Goal: Information Seeking & Learning: Learn about a topic

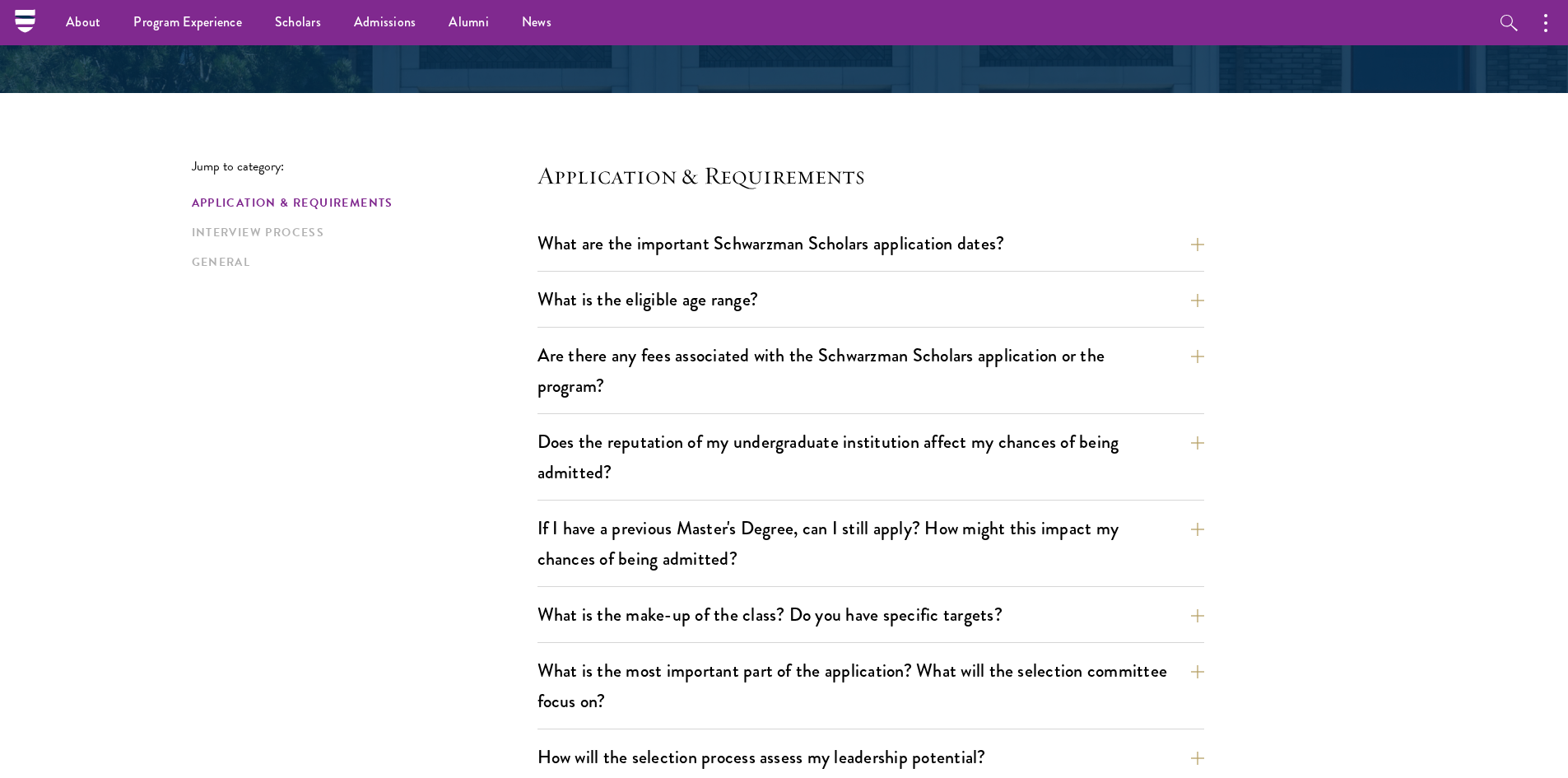
scroll to position [328, 0]
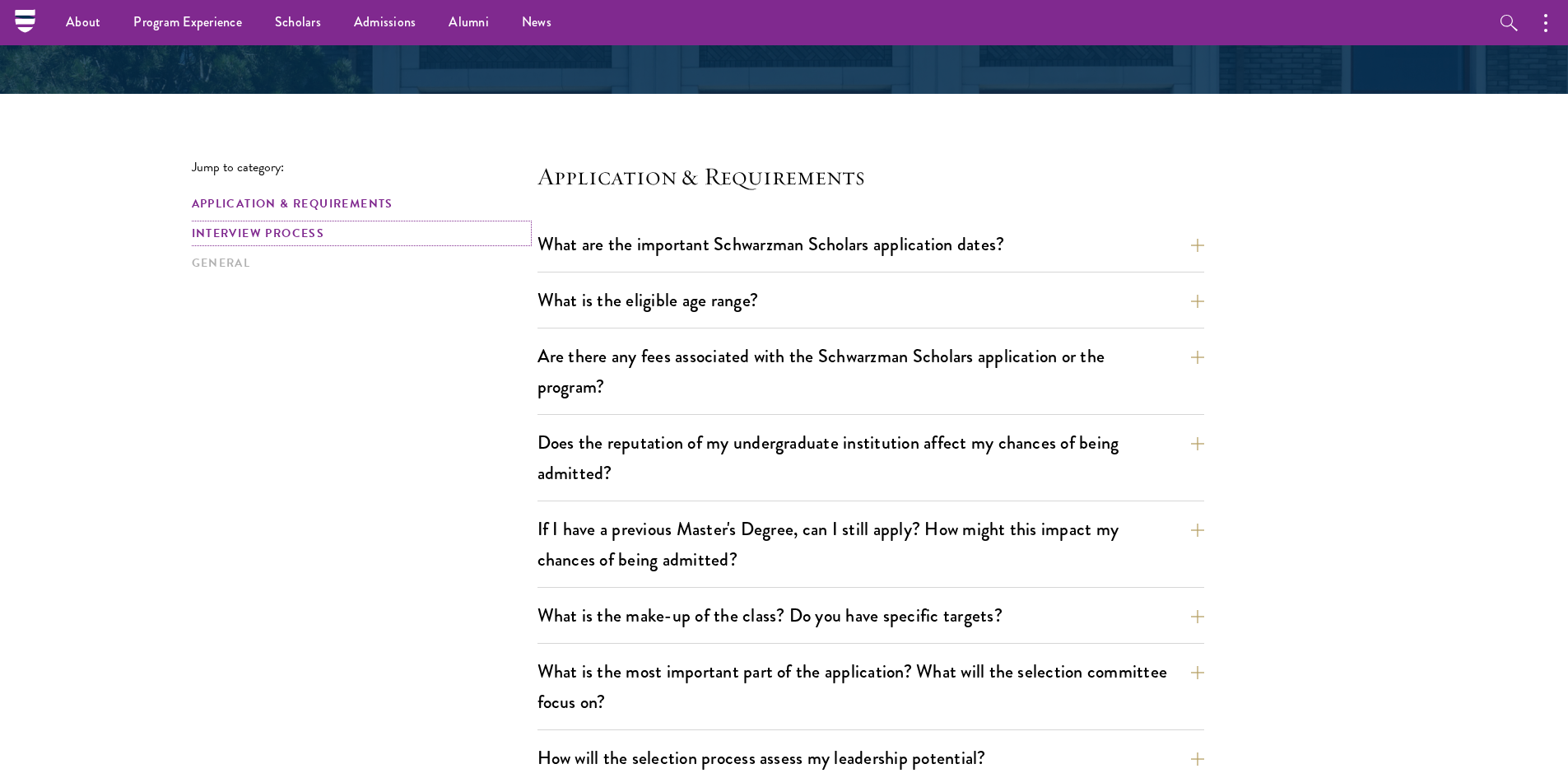
click at [294, 235] on link "Interview Process" at bounding box center [359, 233] width 336 height 17
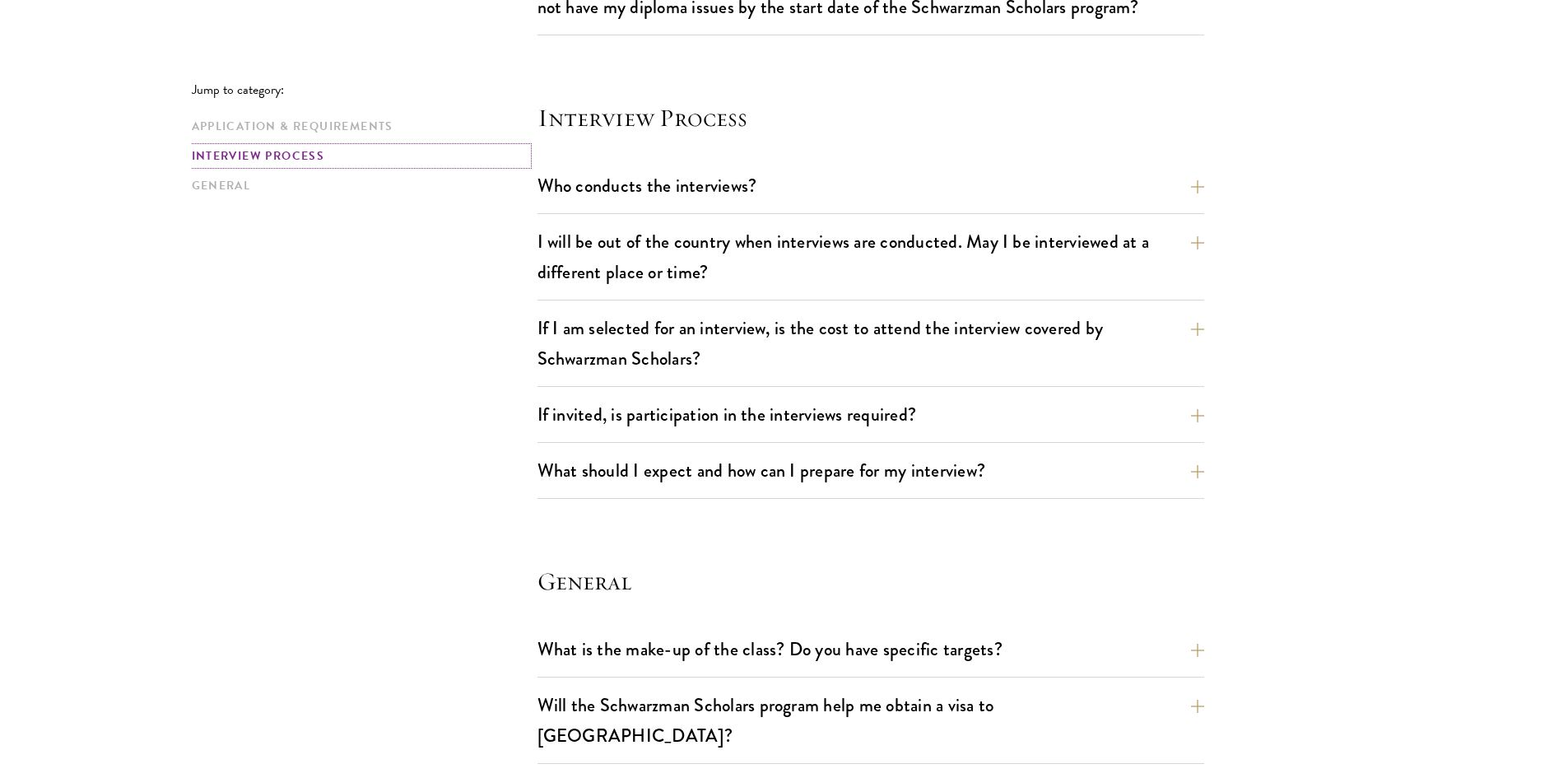
scroll to position [1836, 0]
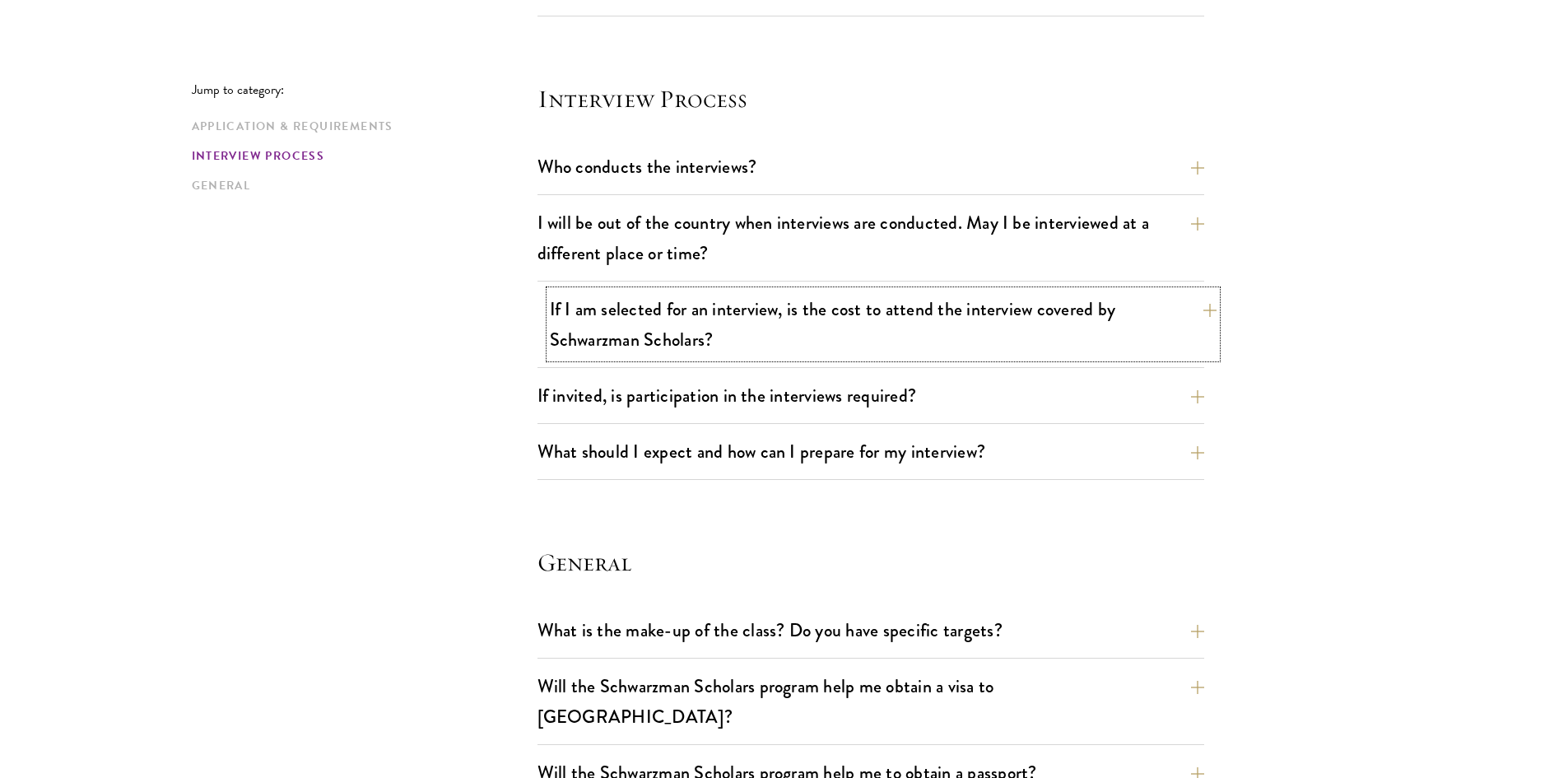
click at [763, 357] on button "If I am selected for an interview, is the cost to attend the interview covered …" at bounding box center [883, 324] width 667 height 67
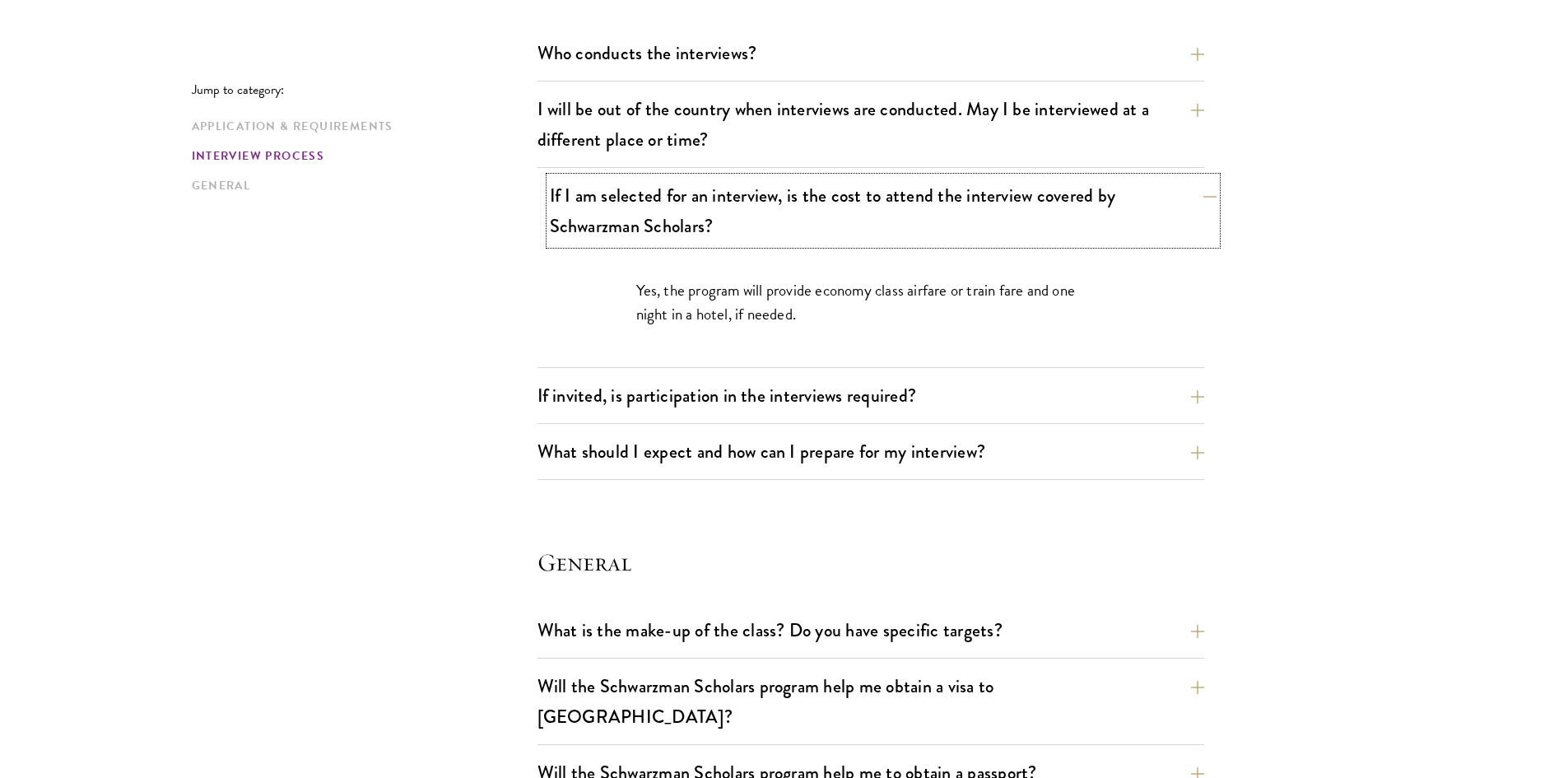
click at [810, 239] on button "If I am selected for an interview, is the cost to attend the interview covered …" at bounding box center [883, 211] width 667 height 67
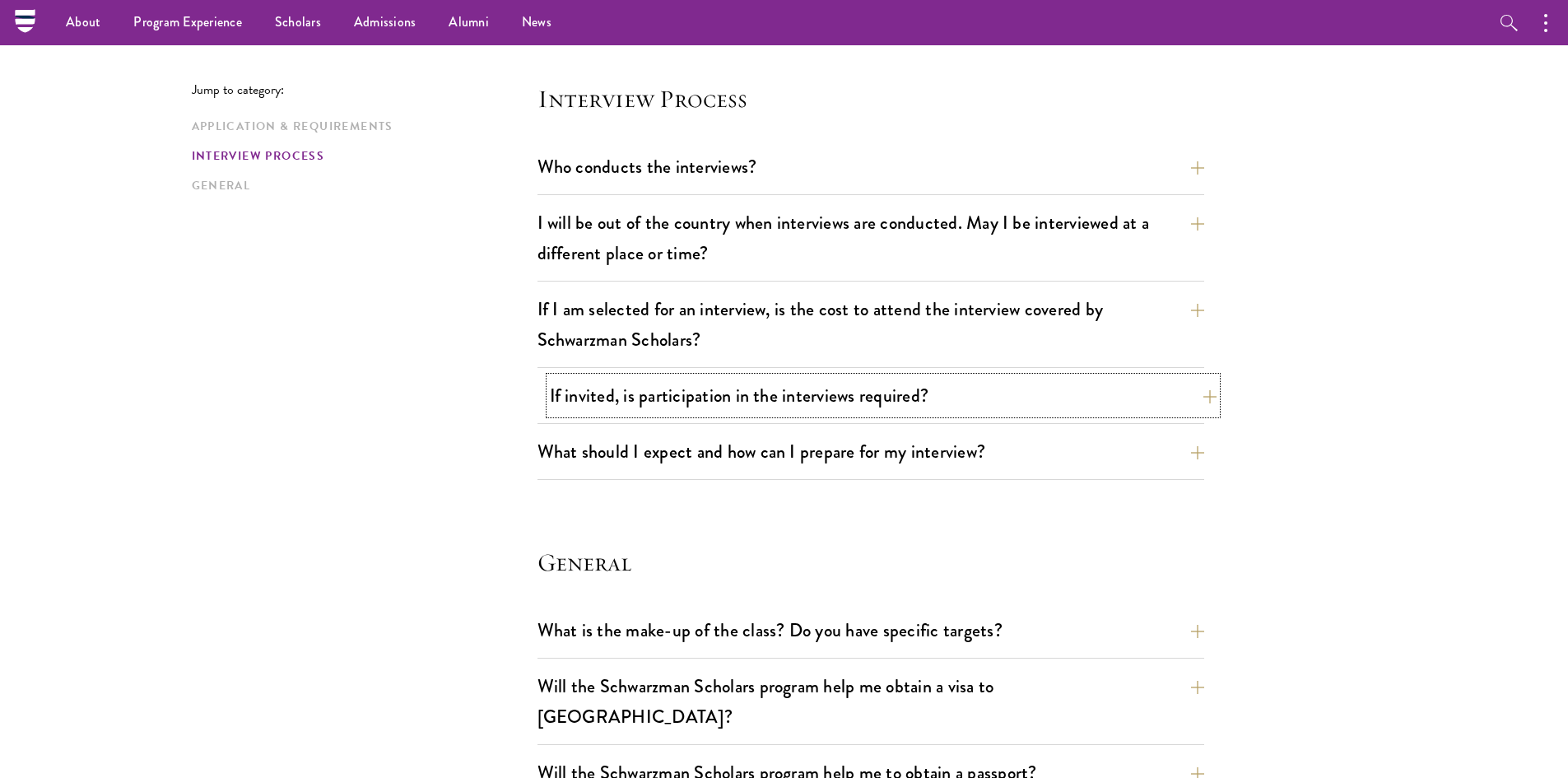
click at [782, 389] on button "If invited, is participation in the interviews required?" at bounding box center [883, 395] width 667 height 37
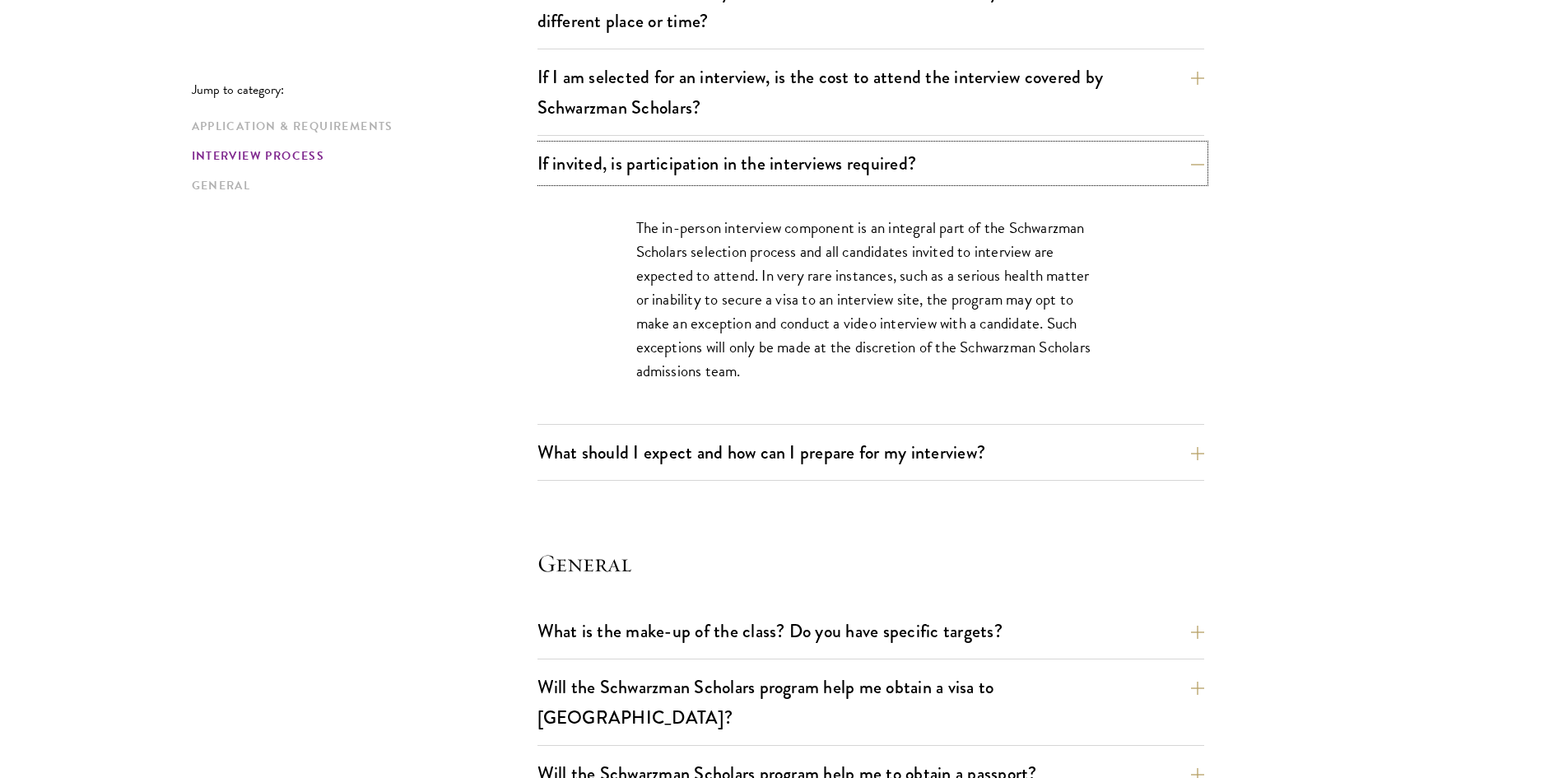
scroll to position [2069, 0]
click at [701, 171] on button "If invited, is participation in the interviews required?" at bounding box center [883, 163] width 667 height 37
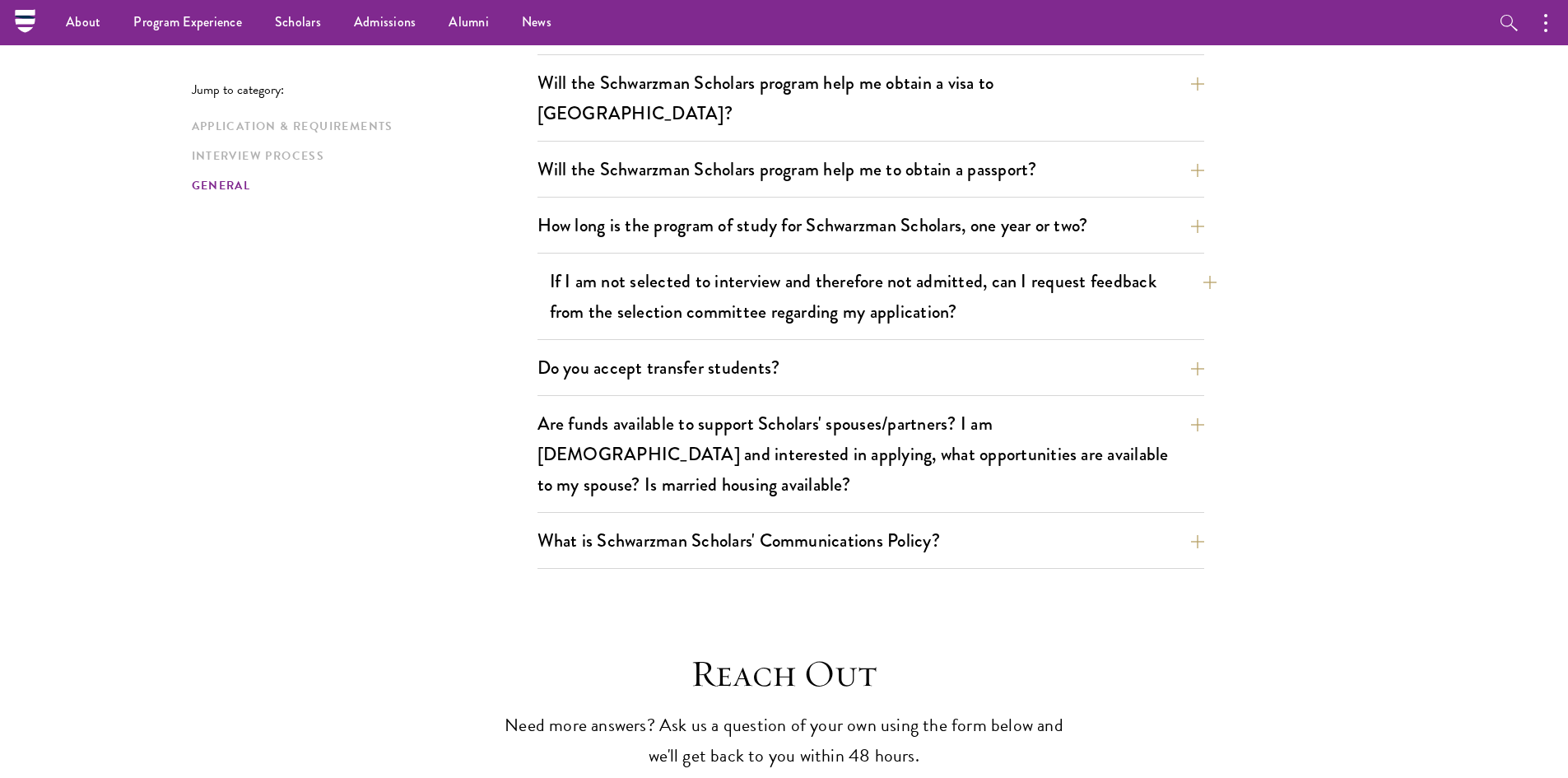
scroll to position [2413, 0]
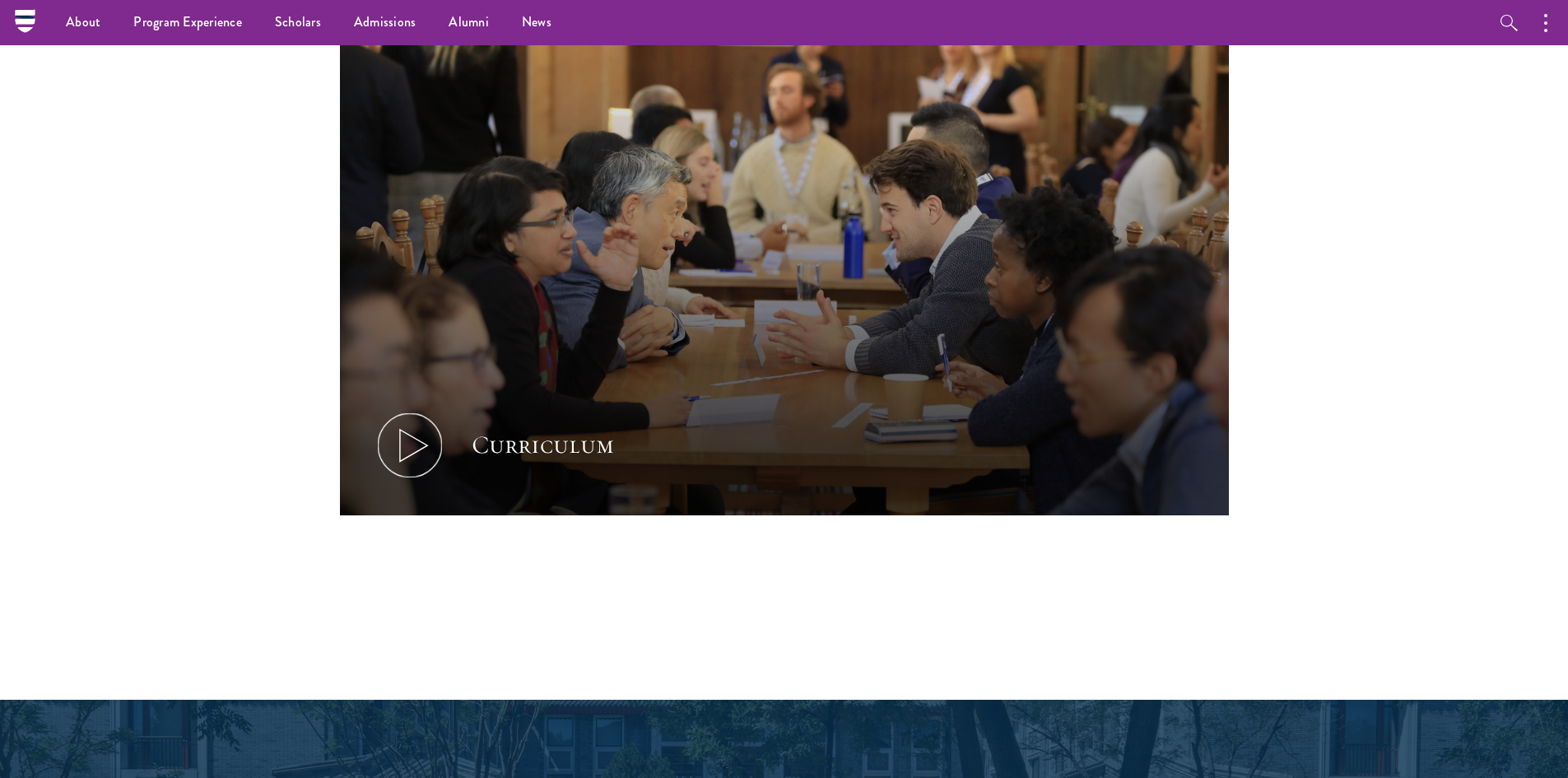
scroll to position [659, 0]
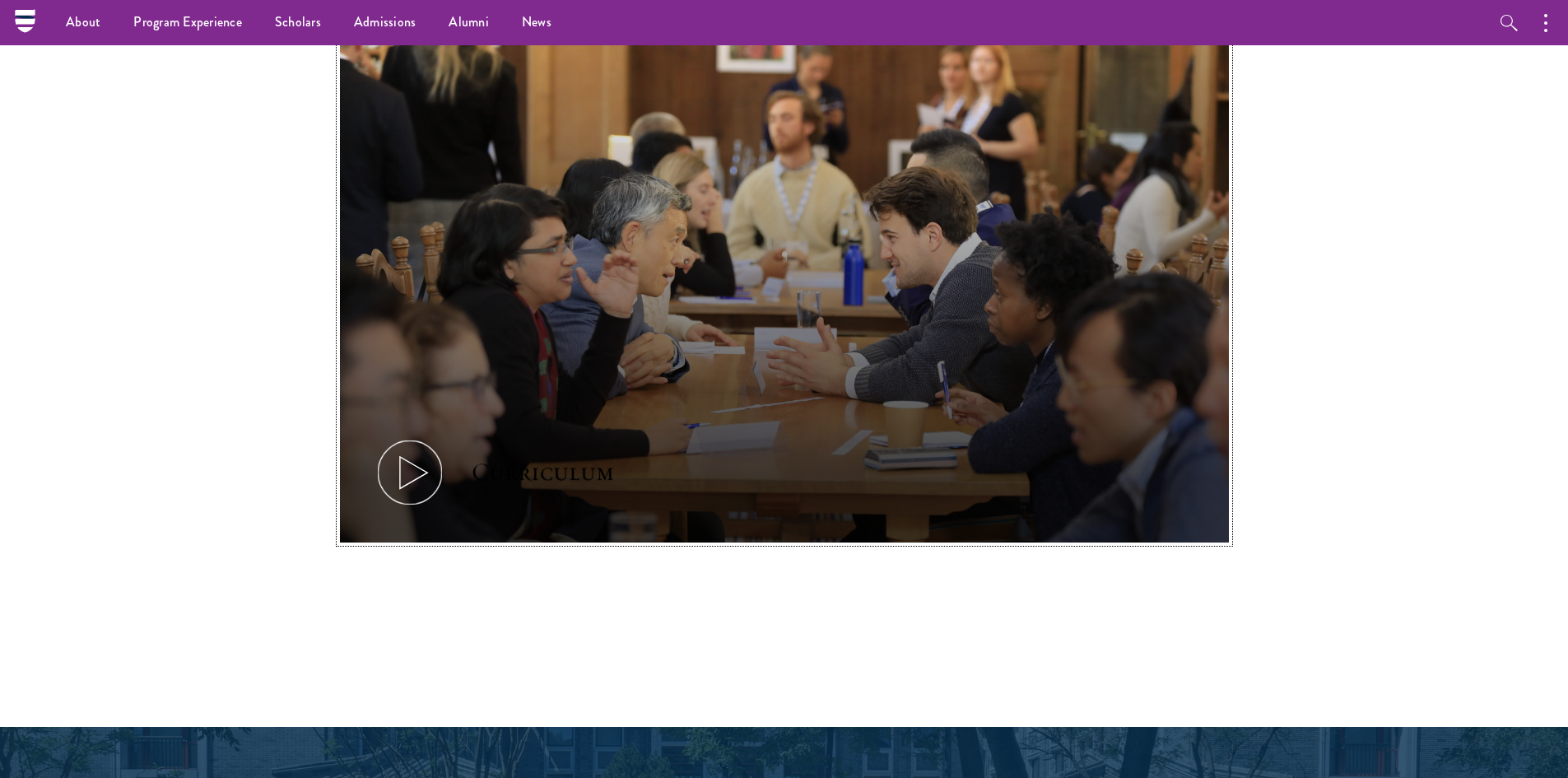
click at [541, 375] on button "Curriculum" at bounding box center [784, 293] width 889 height 501
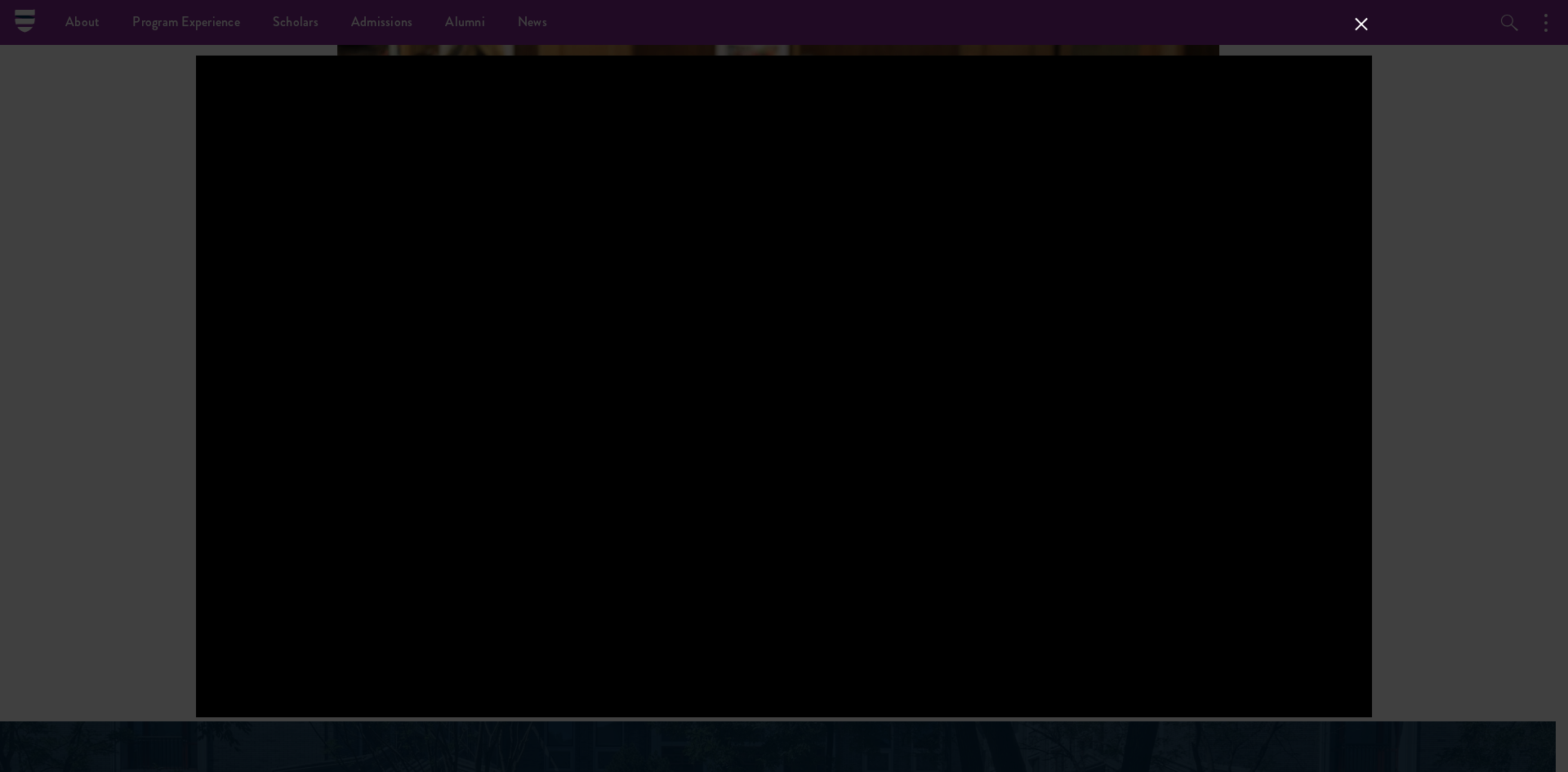
click at [1373, 26] on div at bounding box center [784, 386] width 1568 height 772
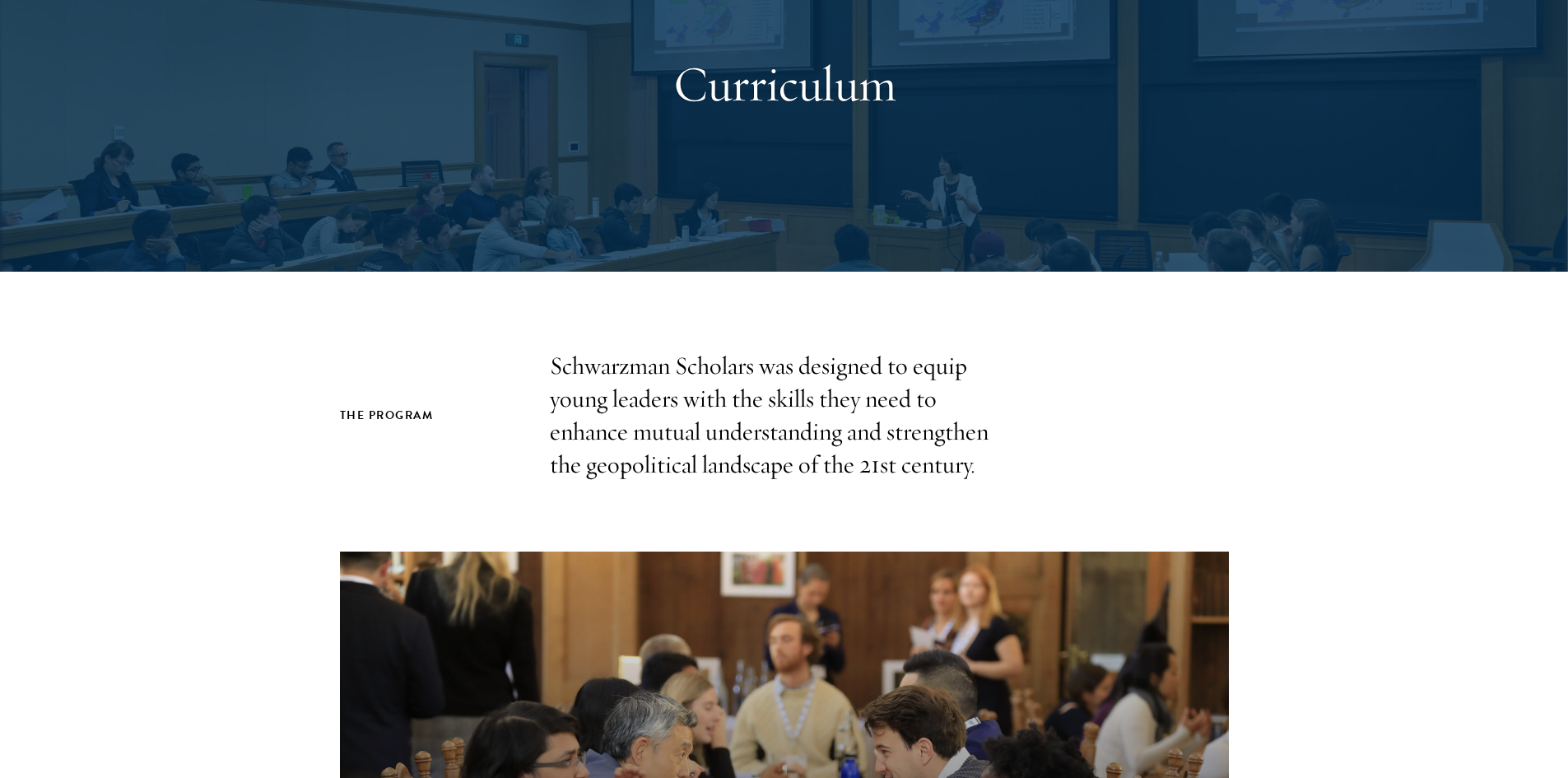
scroll to position [0, 0]
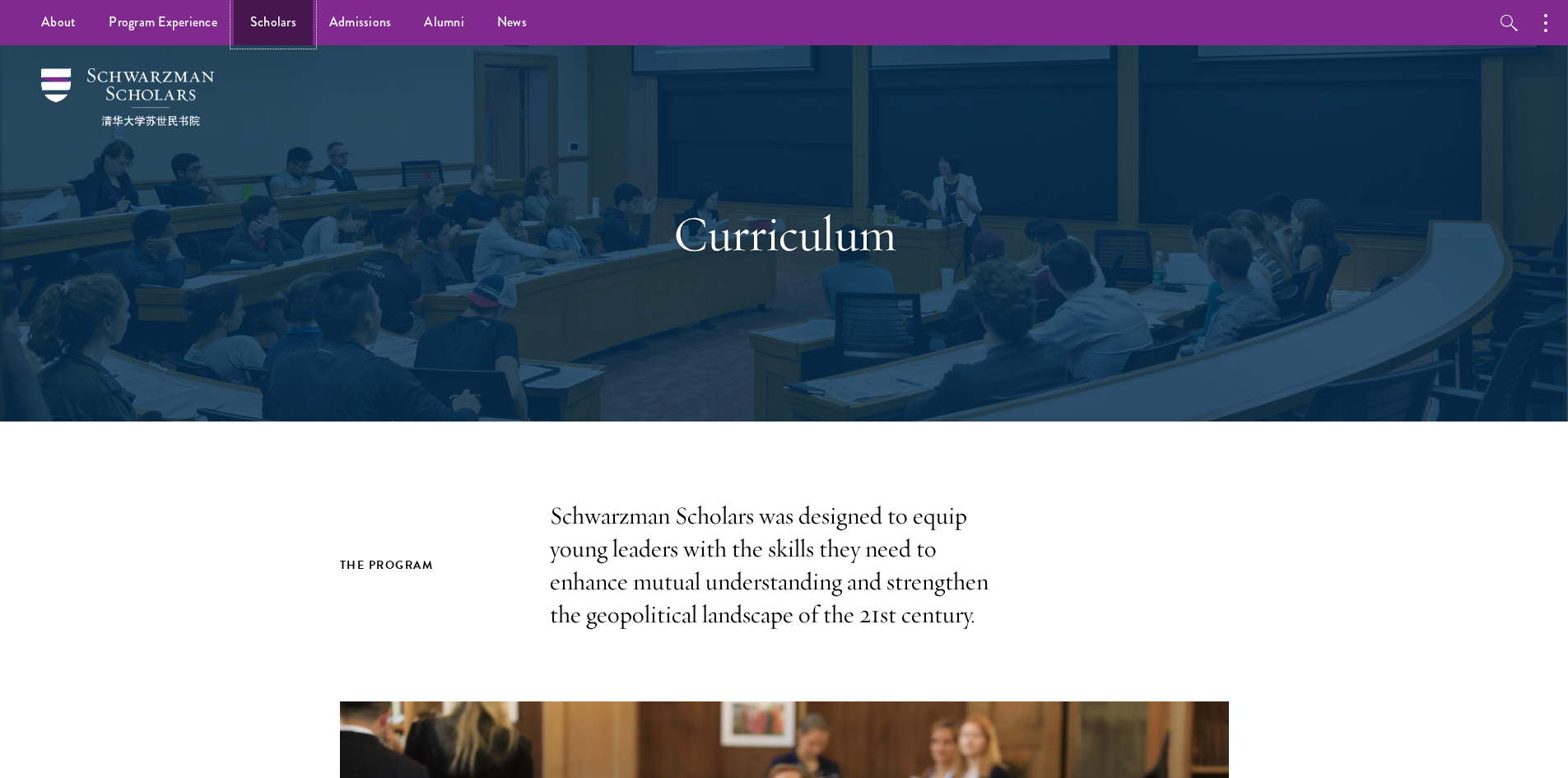
click at [285, 29] on link "Scholars" at bounding box center [273, 22] width 79 height 45
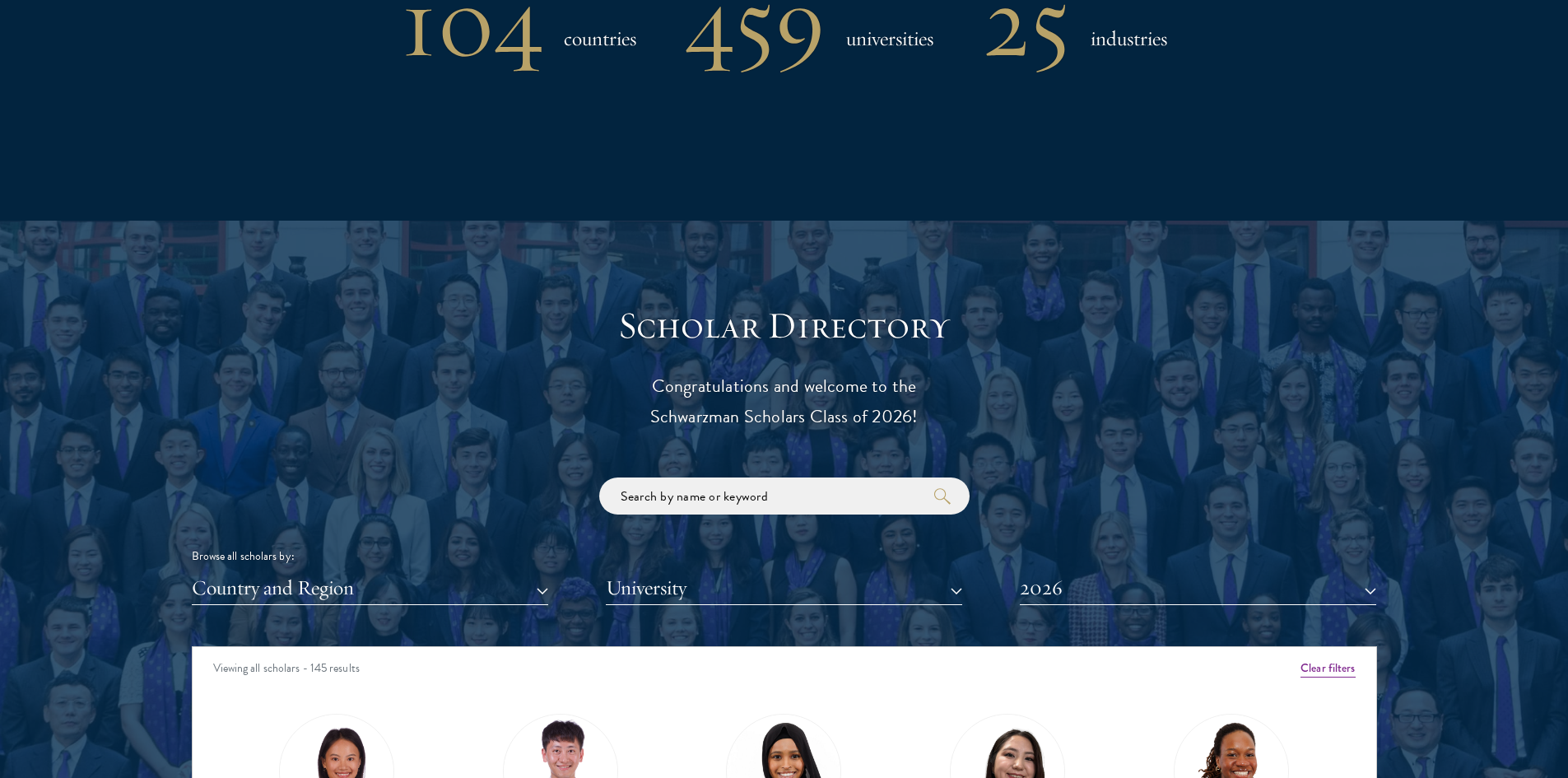
scroll to position [1724, 0]
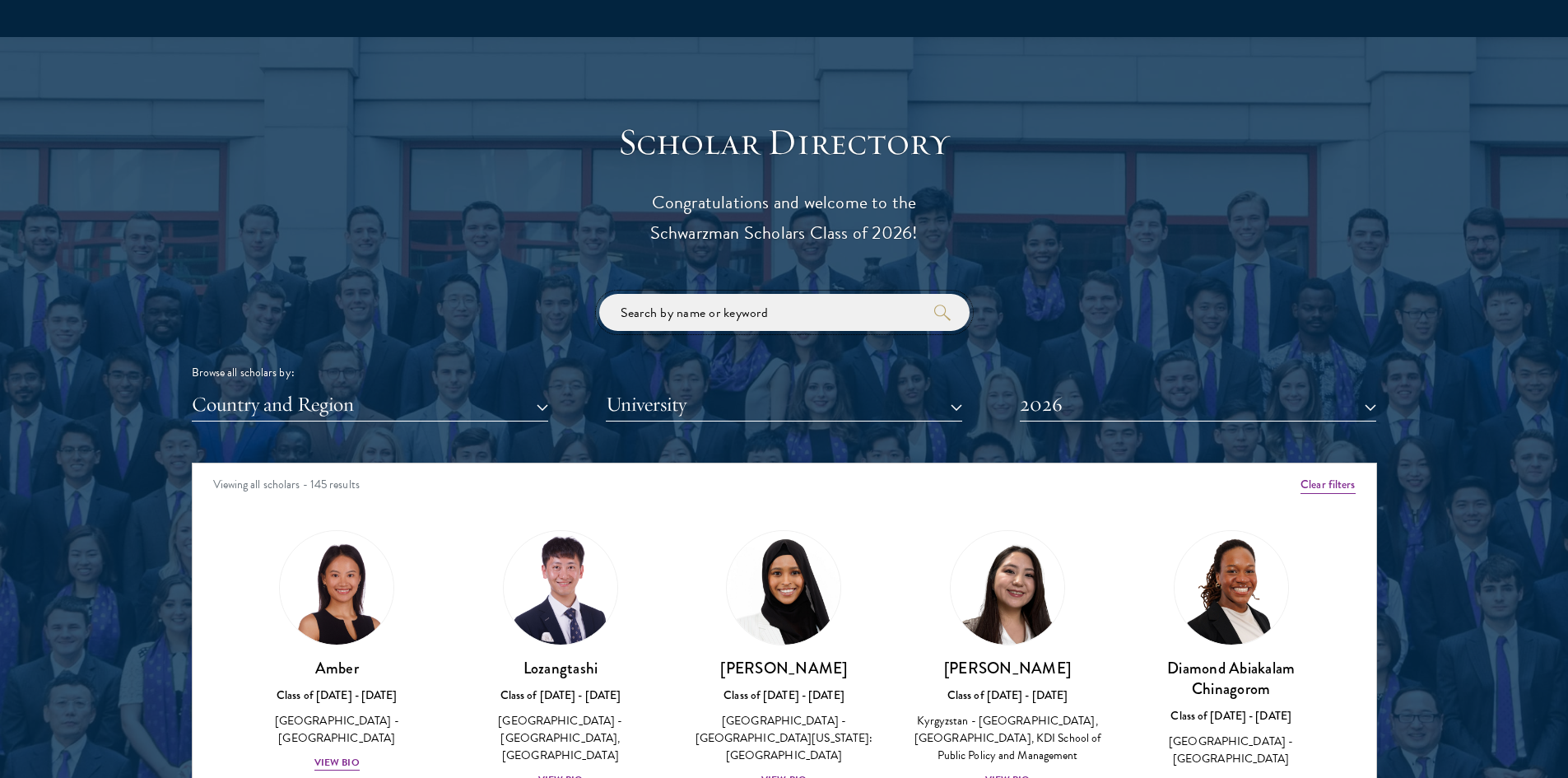
click at [721, 313] on input "search" at bounding box center [784, 312] width 371 height 37
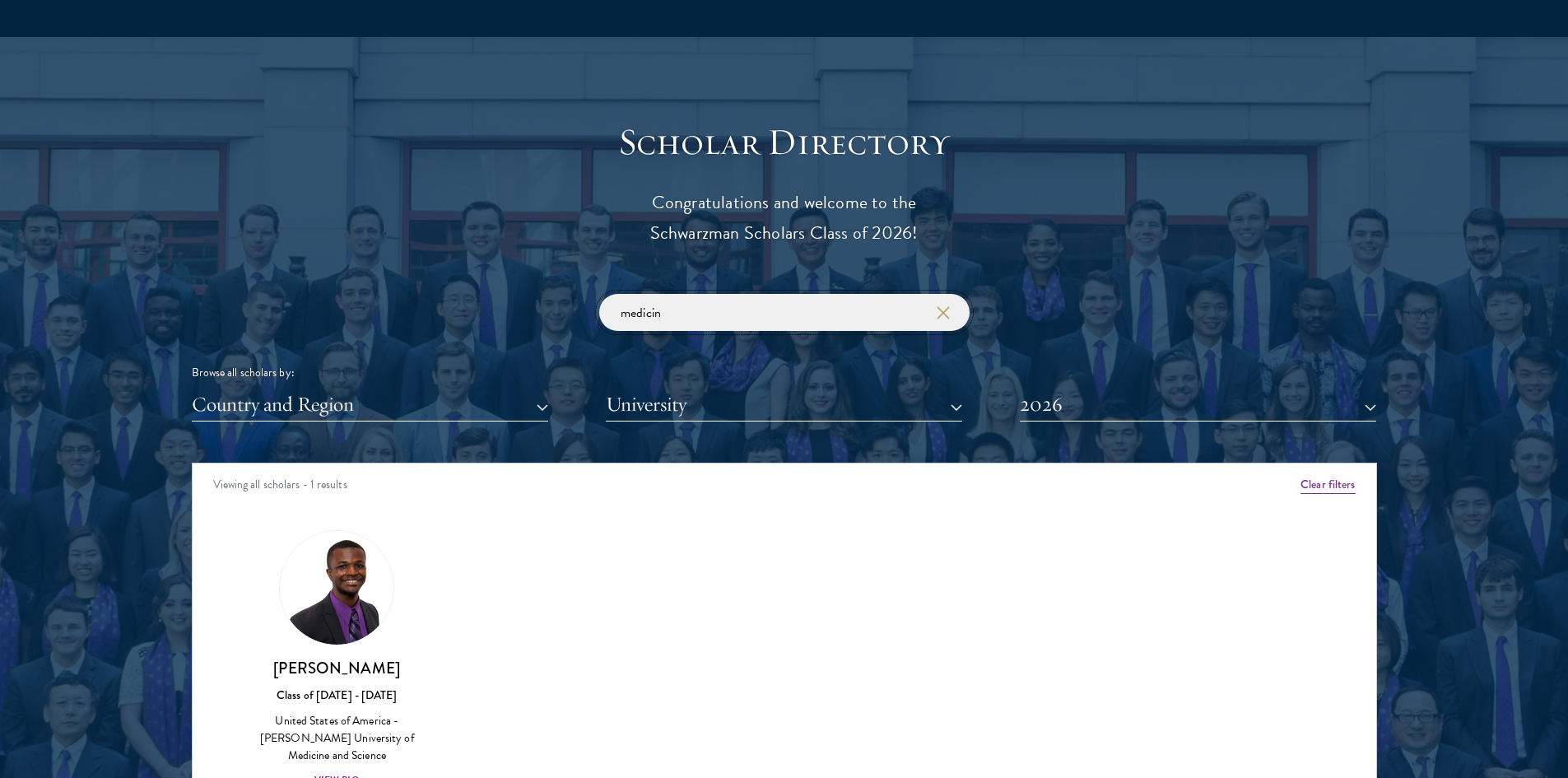
drag, startPoint x: 714, startPoint y: 304, endPoint x: 601, endPoint y: 308, distance: 113.1
click at [601, 308] on input "medicin" at bounding box center [784, 312] width 371 height 37
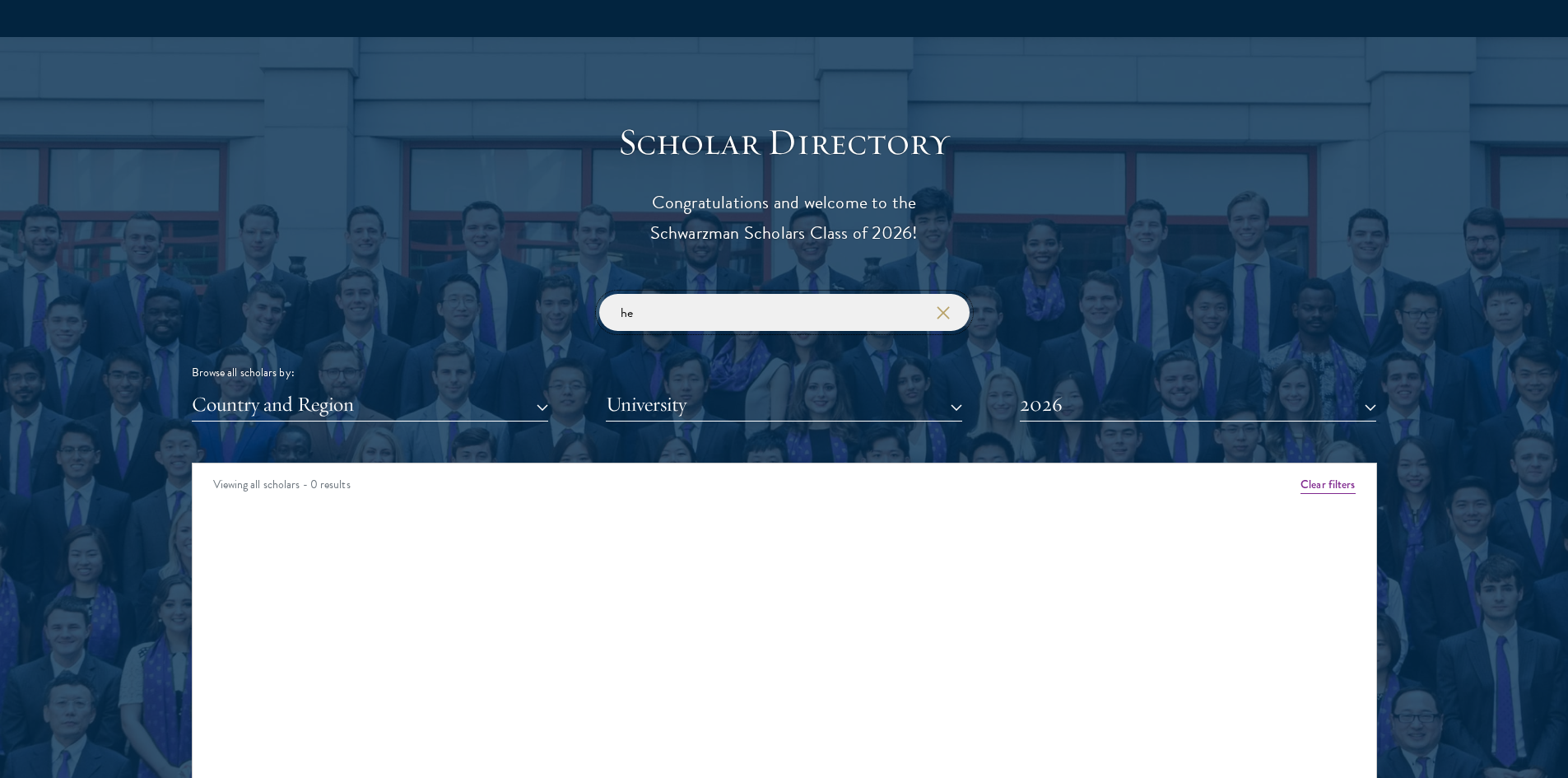
type input "h"
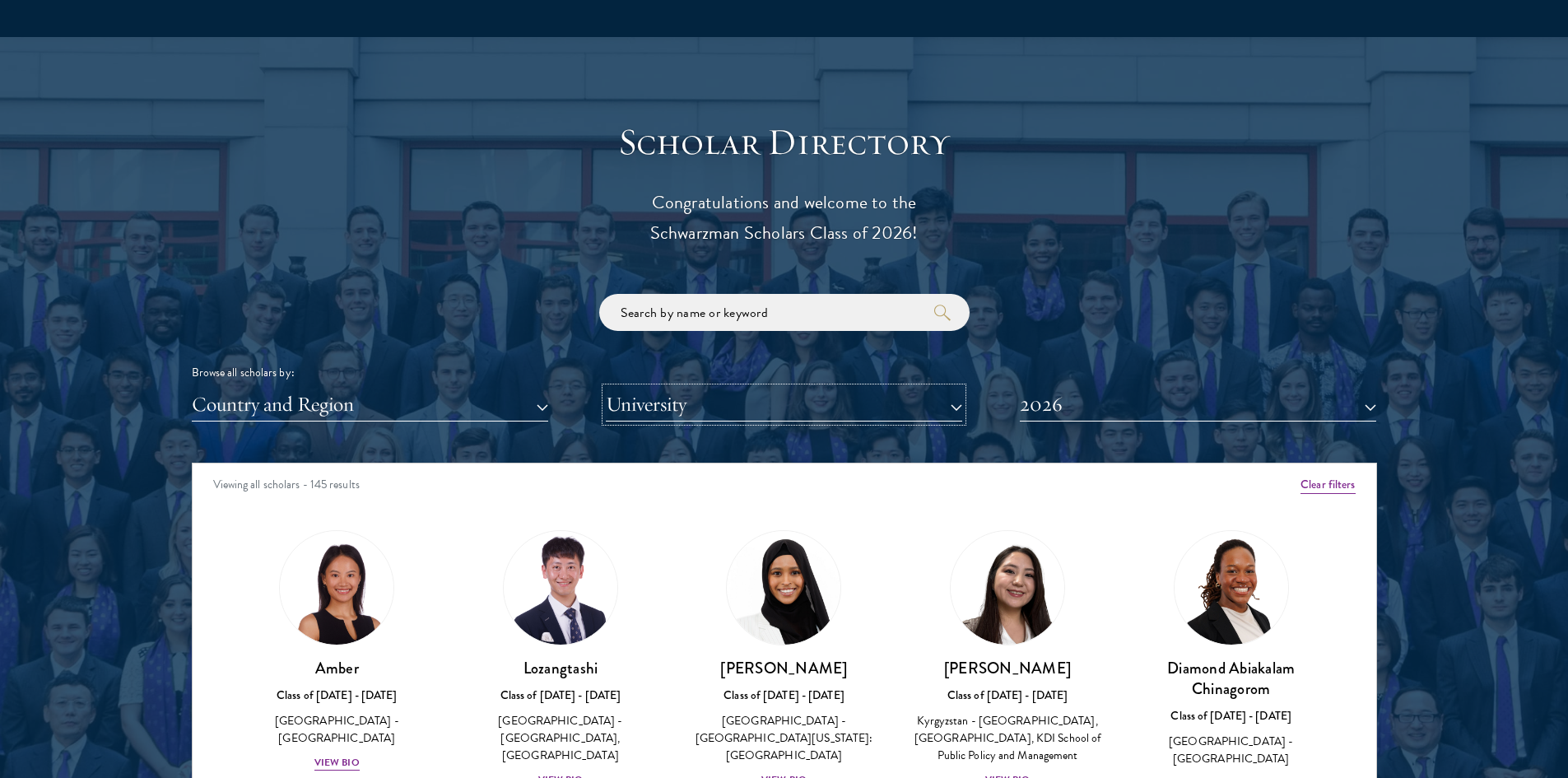
click at [797, 401] on button "University" at bounding box center [784, 405] width 357 height 34
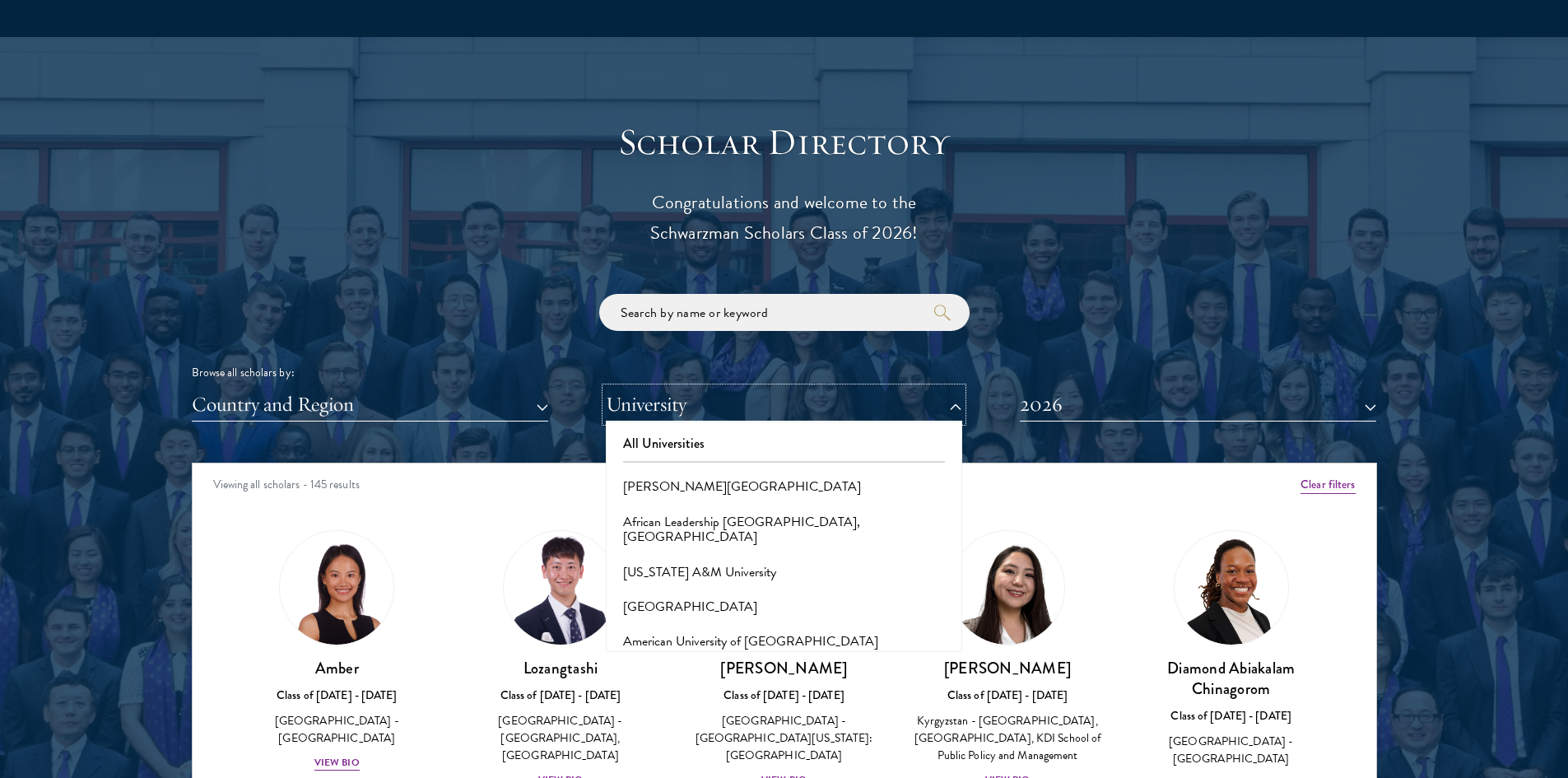
click at [797, 401] on button "University" at bounding box center [784, 405] width 357 height 34
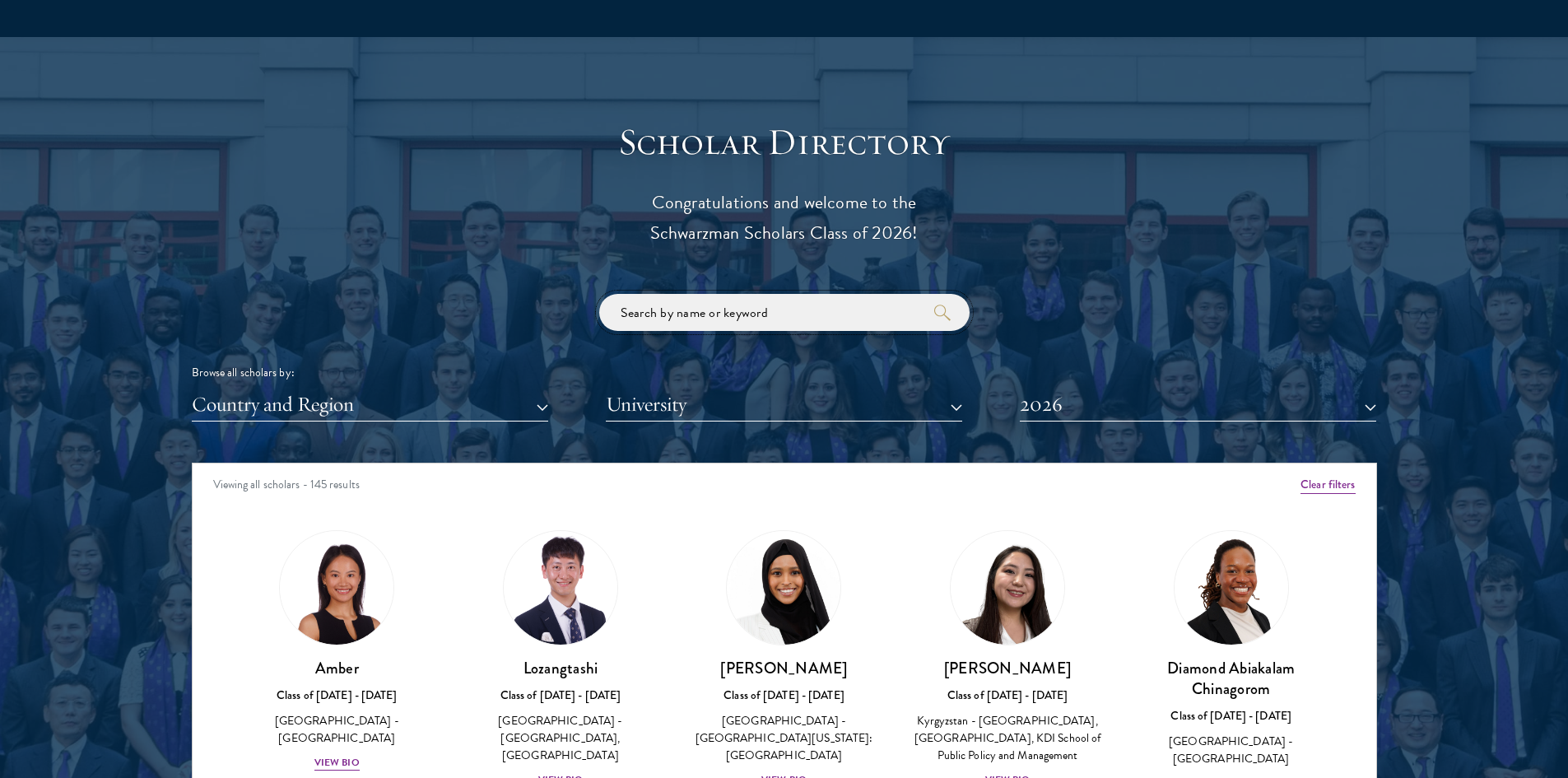
click at [781, 313] on input "search" at bounding box center [784, 312] width 371 height 37
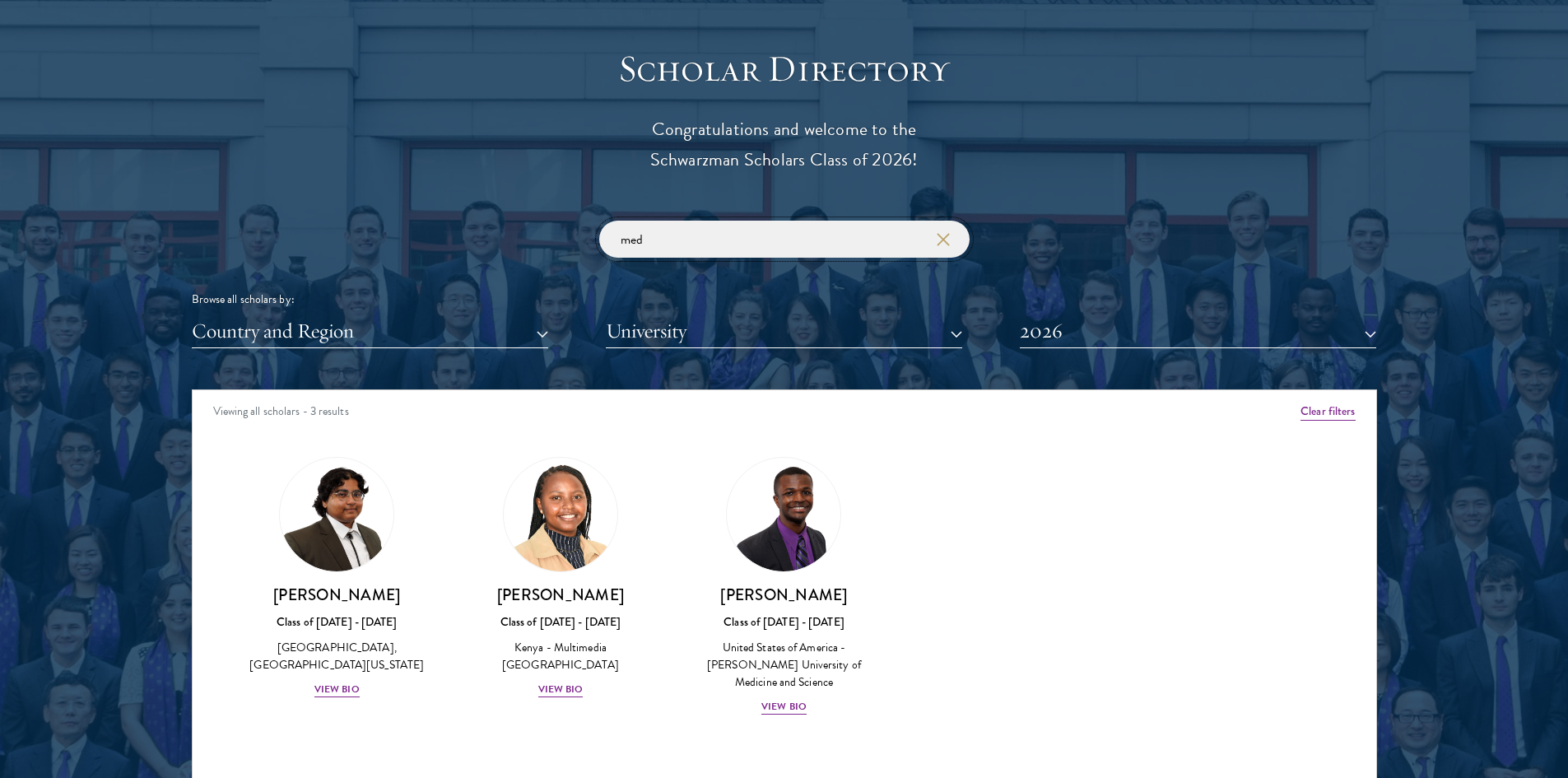
scroll to position [1889, 0]
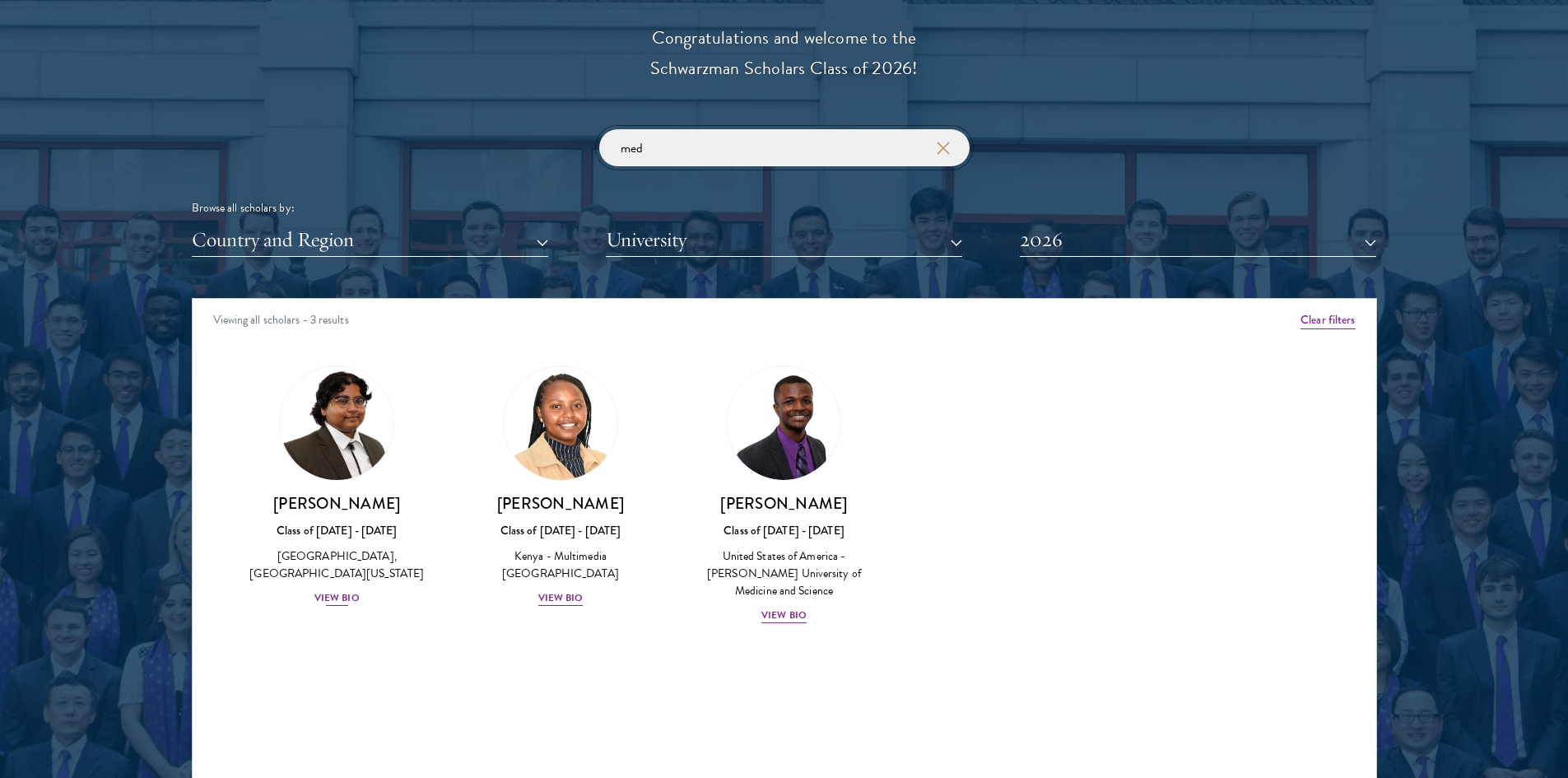
type input "med"
click at [341, 596] on div "View Bio" at bounding box center [337, 598] width 45 height 16
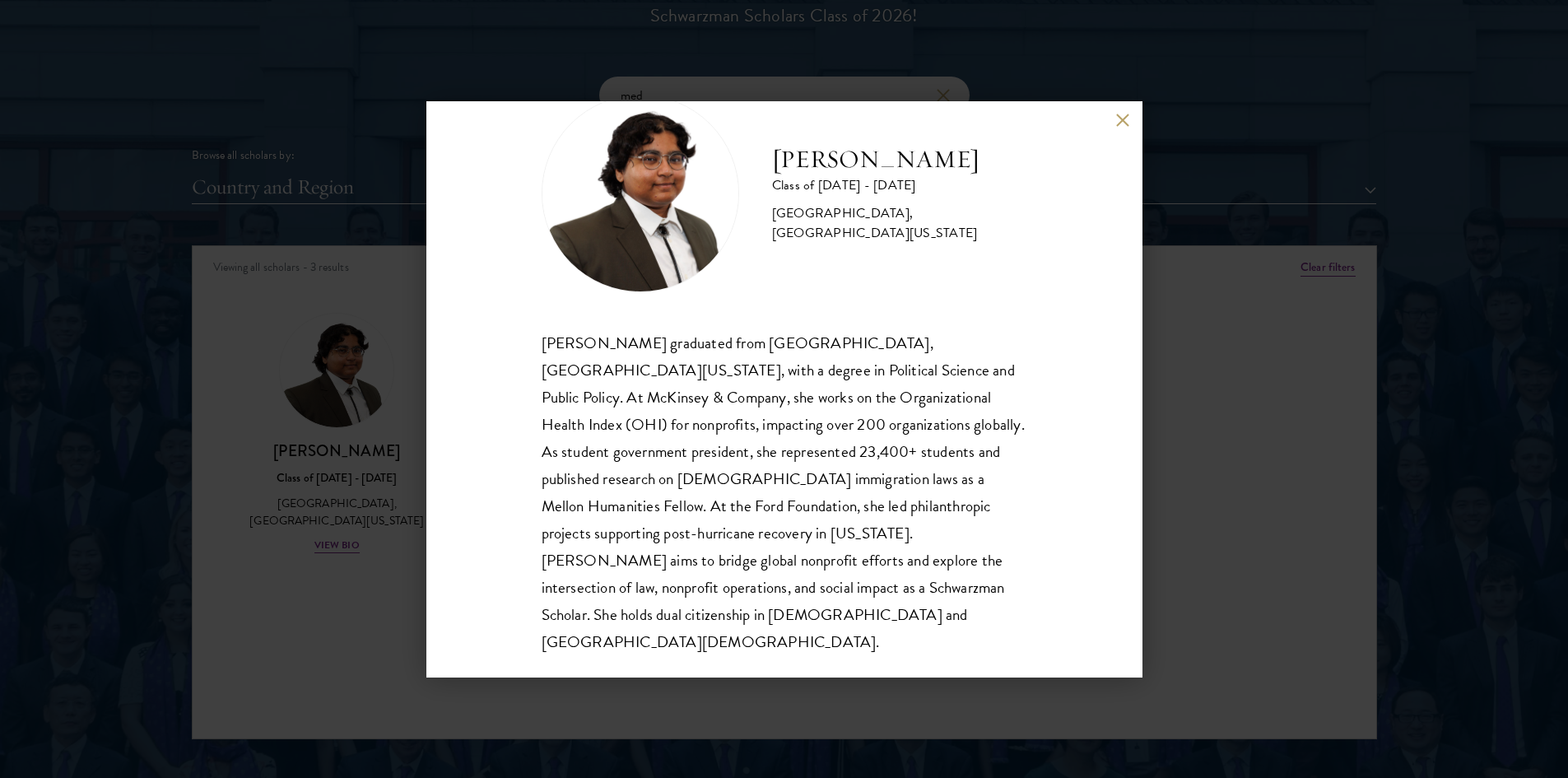
scroll to position [1971, 0]
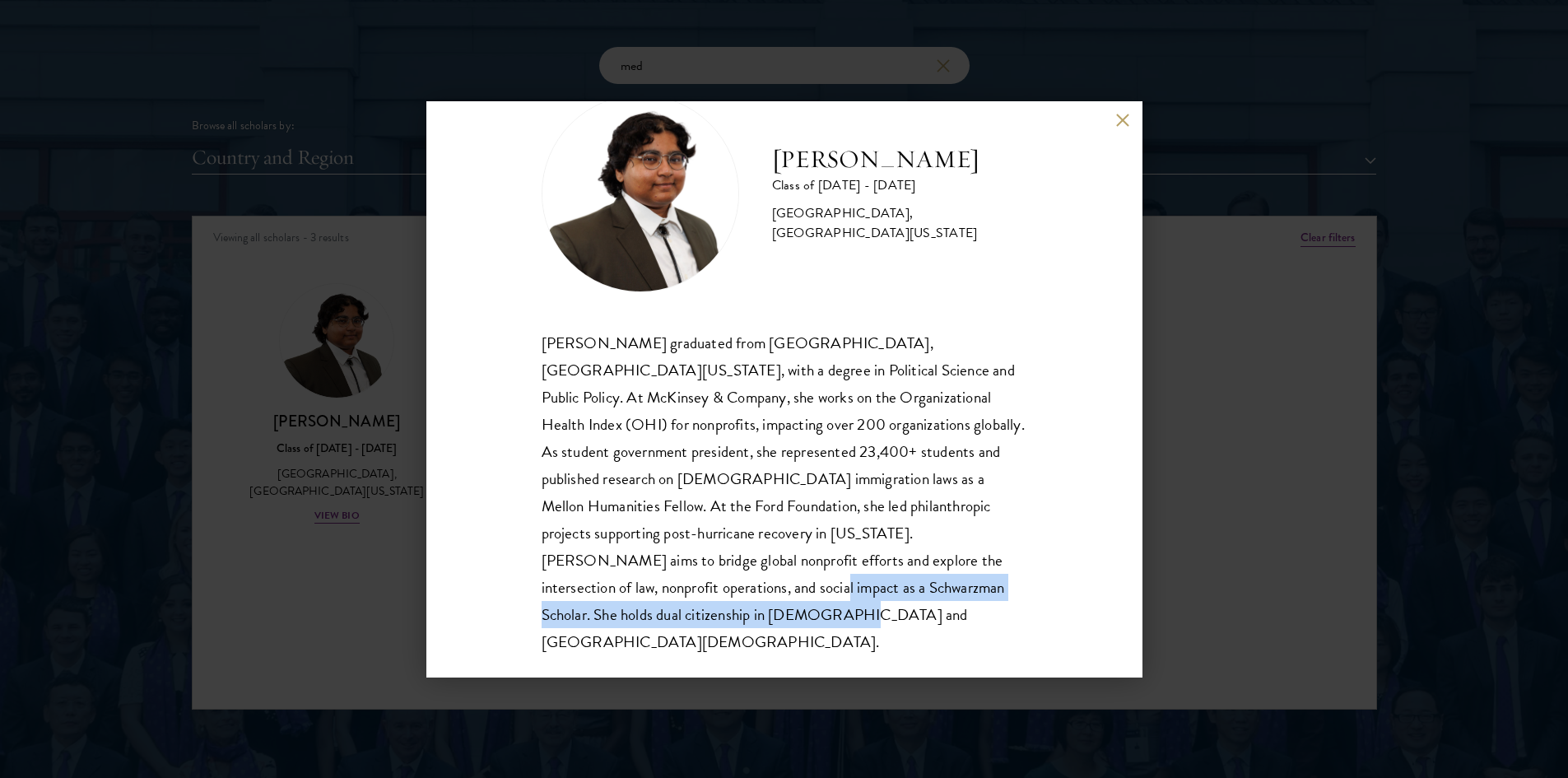
drag, startPoint x: 677, startPoint y: 584, endPoint x: 713, endPoint y: 604, distance: 41.2
click at [714, 604] on div "[PERSON_NAME] graduated from [GEOGRAPHIC_DATA], [GEOGRAPHIC_DATA][US_STATE], wi…" at bounding box center [784, 493] width 486 height 327
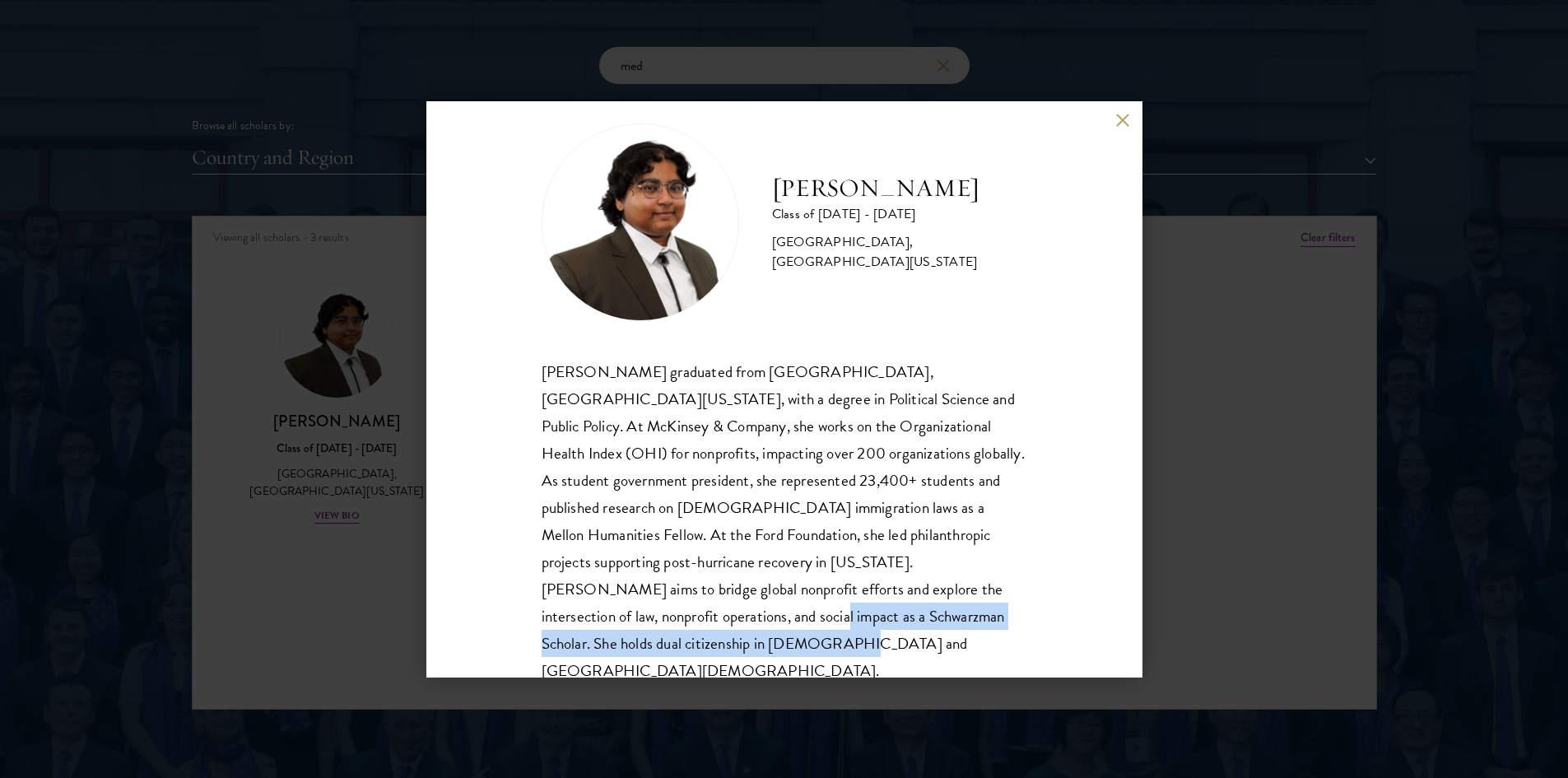
scroll to position [0, 0]
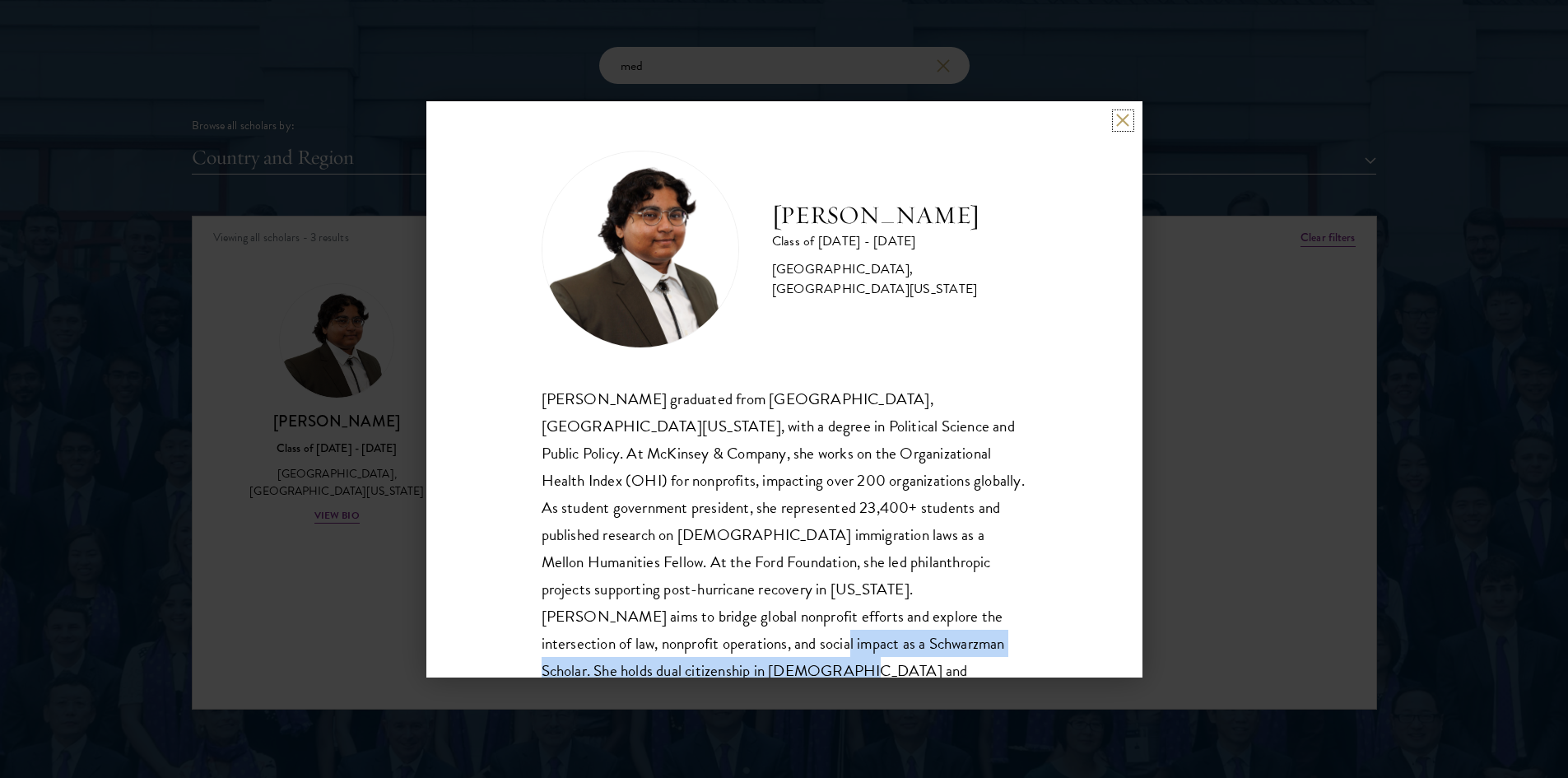
click at [1122, 118] on button at bounding box center [1123, 120] width 14 height 14
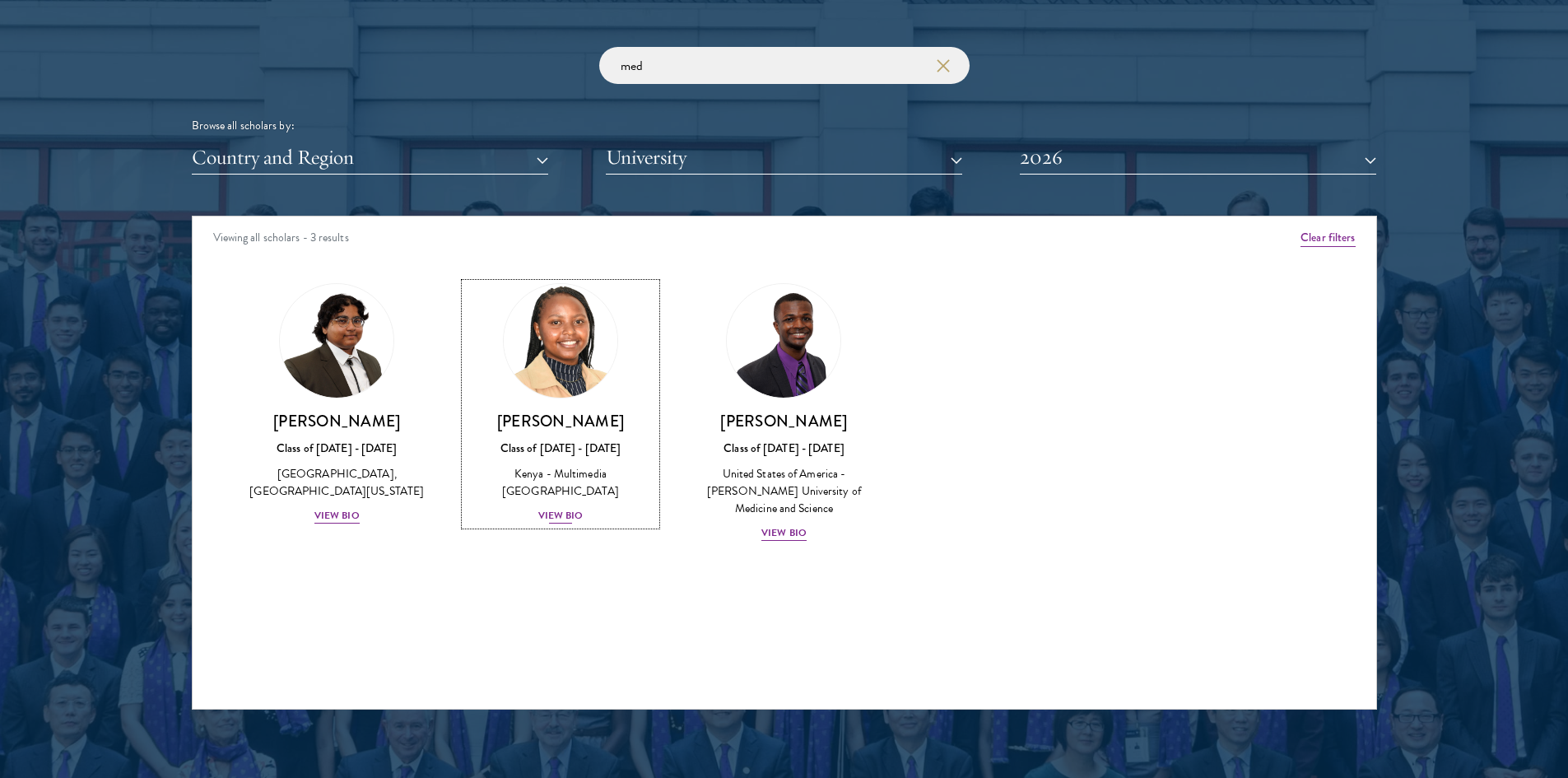
click at [549, 508] on div "View Bio" at bounding box center [561, 516] width 45 height 16
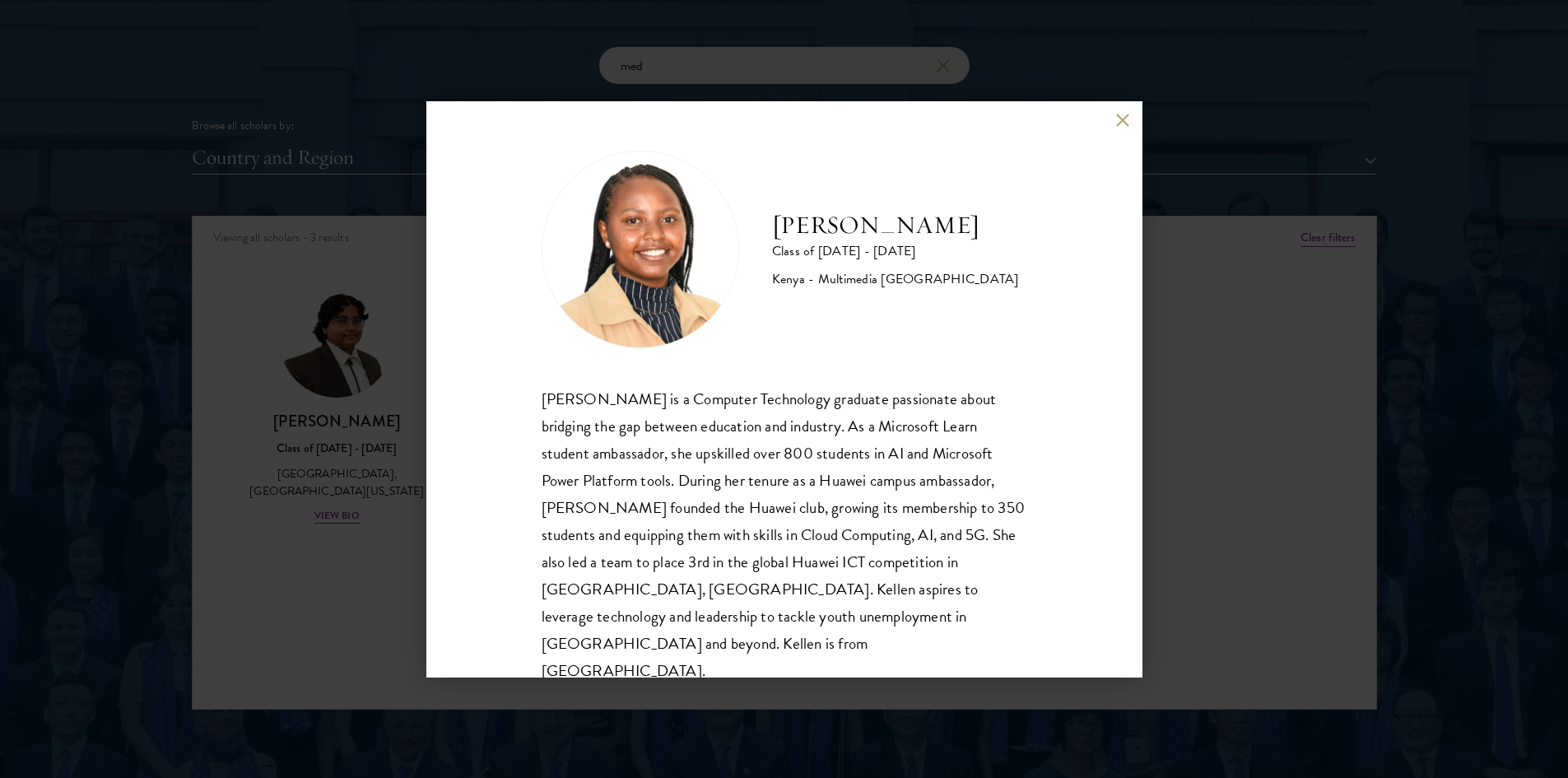
click at [1112, 124] on div "[PERSON_NAME] Class of [DATE] - [DATE] [GEOGRAPHIC_DATA] - Multimedia [GEOGRAPH…" at bounding box center [784, 389] width 716 height 577
click at [1120, 119] on button at bounding box center [1123, 120] width 14 height 14
